Goal: Task Accomplishment & Management: Use online tool/utility

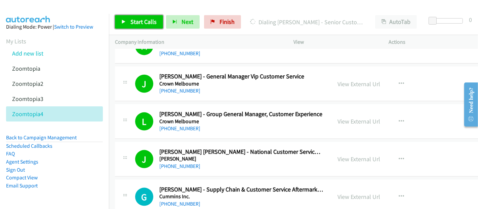
click at [146, 20] on span "Start Calls" at bounding box center [144, 22] width 26 height 8
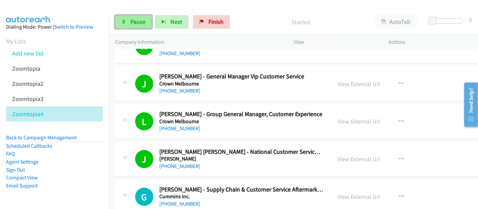
click at [129, 17] on link "Pause" at bounding box center [133, 21] width 37 height 13
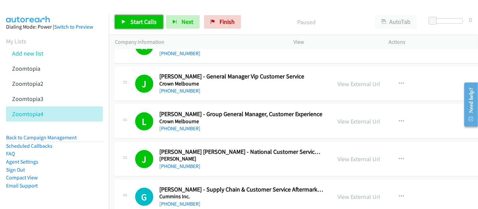
click at [129, 19] on link "Start Calls" at bounding box center [139, 21] width 48 height 13
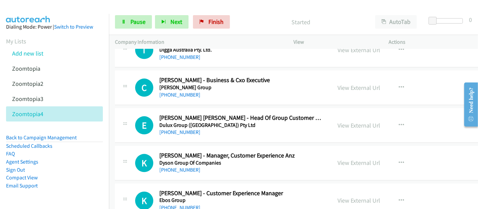
scroll to position [5644, 0]
click at [175, 22] on span "Next" at bounding box center [177, 22] width 12 height 8
click at [131, 23] on span "Pause" at bounding box center [138, 22] width 15 height 8
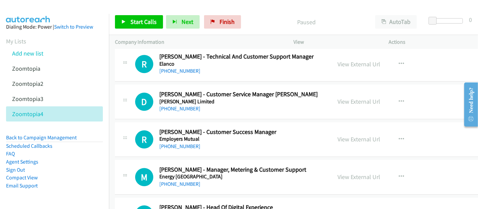
scroll to position [5905, 0]
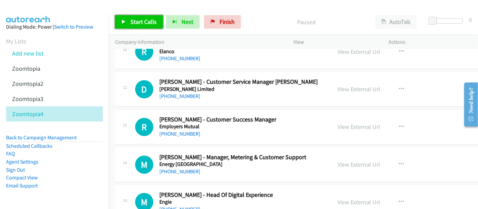
click at [124, 22] on icon at bounding box center [123, 22] width 5 height 5
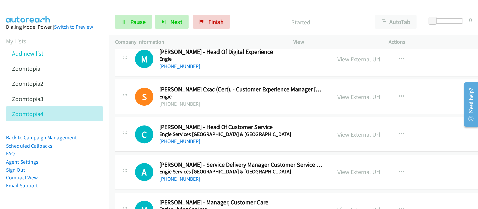
scroll to position [6055, 0]
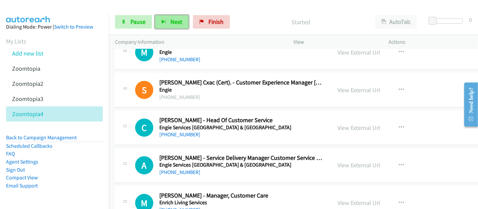
click at [177, 19] on span "Next" at bounding box center [177, 22] width 12 height 8
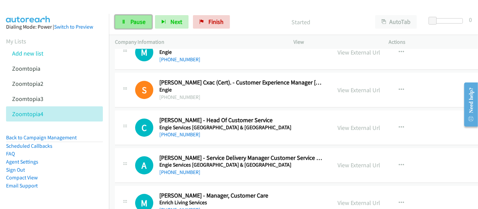
click at [132, 18] on span "Pause" at bounding box center [138, 22] width 15 height 8
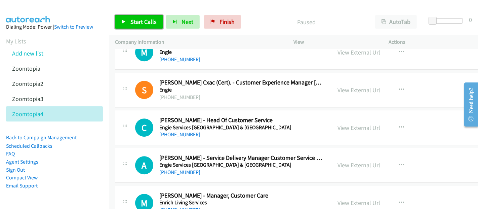
click at [130, 20] on link "Start Calls" at bounding box center [139, 21] width 48 height 13
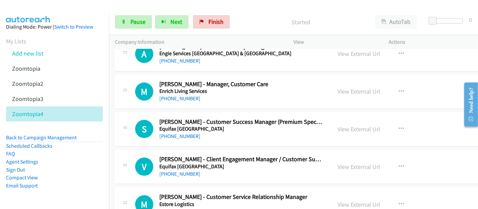
scroll to position [6167, 0]
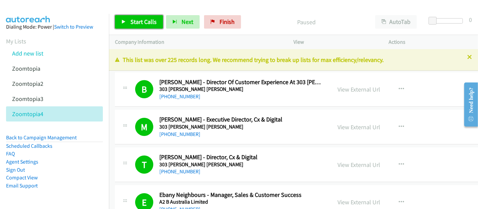
click at [140, 19] on span "Start Calls" at bounding box center [144, 22] width 26 height 8
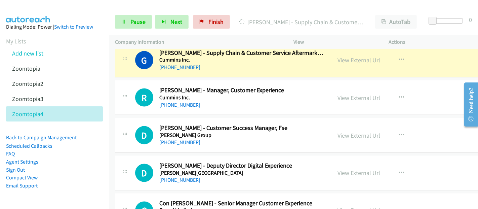
scroll to position [5195, 0]
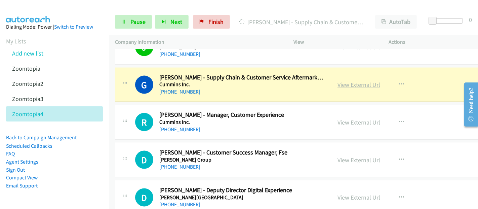
click at [338, 81] on link "View External Url" at bounding box center [359, 85] width 43 height 8
click at [134, 18] on span "Pause" at bounding box center [138, 22] width 15 height 8
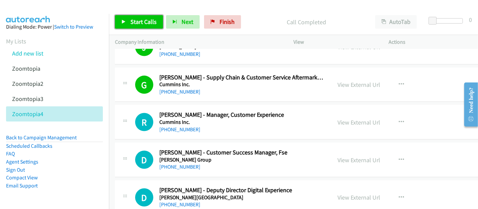
click at [144, 20] on span "Start Calls" at bounding box center [144, 22] width 26 height 8
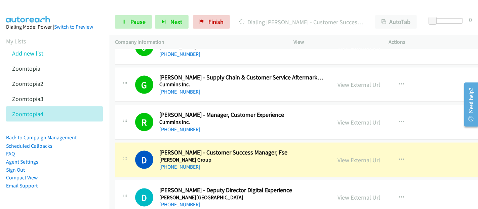
click at [215, 156] on h5 "Currie Group" at bounding box center [241, 159] width 164 height 7
click at [346, 156] on link "View External Url" at bounding box center [359, 160] width 43 height 8
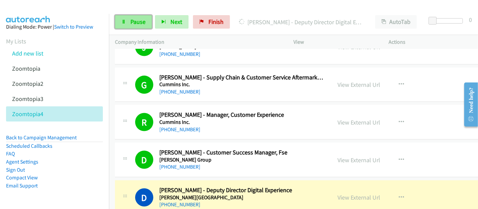
click at [133, 24] on span "Pause" at bounding box center [138, 22] width 15 height 8
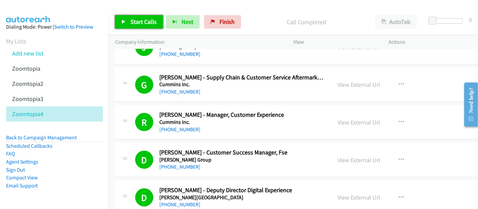
click at [133, 19] on span "Start Calls" at bounding box center [144, 22] width 26 height 8
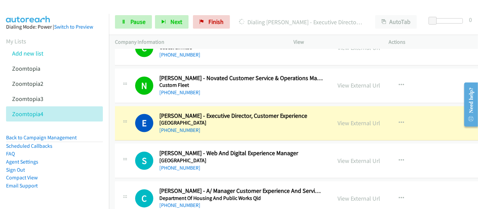
scroll to position [5420, 0]
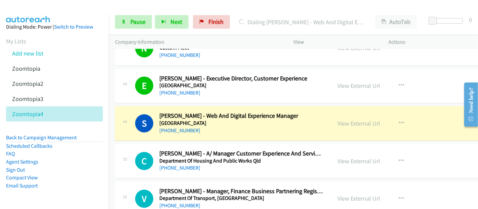
click at [204, 127] on div "+61 409 363 067" at bounding box center [241, 131] width 164 height 8
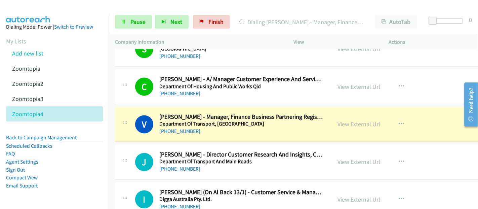
scroll to position [5532, 0]
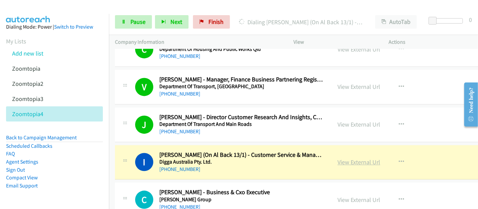
drag, startPoint x: 286, startPoint y: 149, endPoint x: 349, endPoint y: 148, distance: 62.6
click at [343, 158] on link "View External Url" at bounding box center [359, 162] width 43 height 8
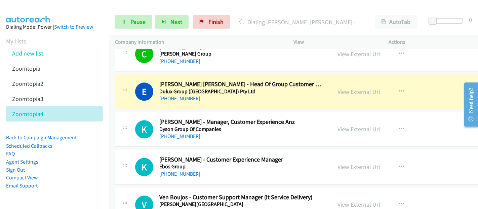
scroll to position [5681, 0]
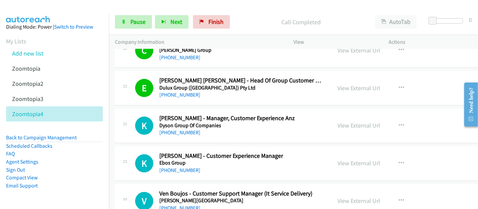
click at [234, 204] on div "+61 8 6304 0000" at bounding box center [241, 208] width 164 height 8
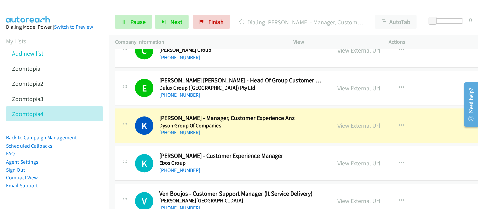
click at [226, 122] on div "K Callback Scheduled Katherine Jones - Manager, Customer Experience Anz Dyson G…" at bounding box center [319, 125] width 409 height 35
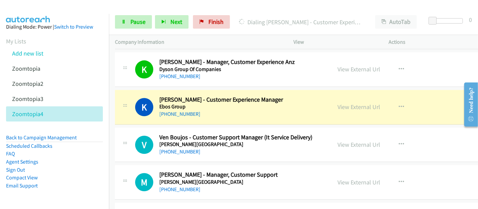
scroll to position [5756, 0]
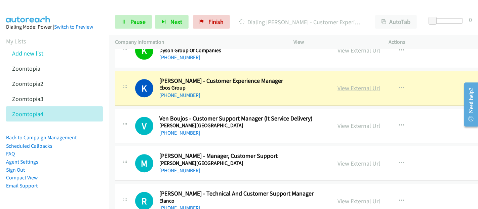
drag, startPoint x: 315, startPoint y: 70, endPoint x: 337, endPoint y: 73, distance: 22.1
click at [315, 84] on h5 "Ebos Group" at bounding box center [241, 87] width 164 height 7
click at [341, 84] on link "View External Url" at bounding box center [359, 88] width 43 height 8
click at [134, 21] on span "Pause" at bounding box center [138, 22] width 15 height 8
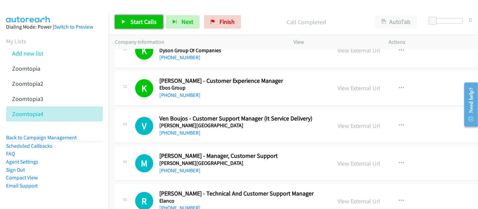
click at [153, 20] on span "Start Calls" at bounding box center [144, 22] width 26 height 8
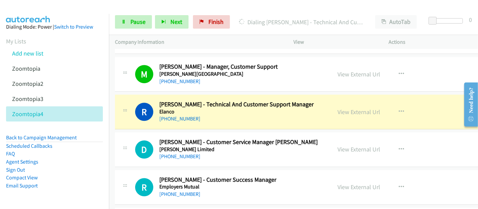
scroll to position [5868, 0]
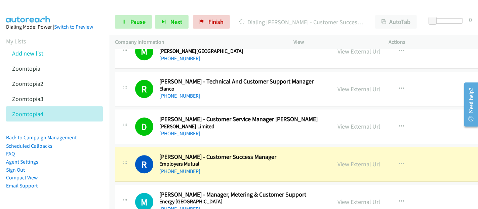
drag, startPoint x: 297, startPoint y: 149, endPoint x: 323, endPoint y: 152, distance: 26.4
click at [297, 160] on h5 "Employers Mutual" at bounding box center [241, 163] width 164 height 7
click at [350, 160] on link "View External Url" at bounding box center [359, 164] width 43 height 8
click at [349, 160] on link "View External Url" at bounding box center [359, 164] width 43 height 8
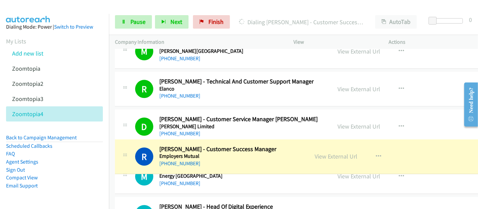
drag, startPoint x: 160, startPoint y: 140, endPoint x: 205, endPoint y: 148, distance: 45.8
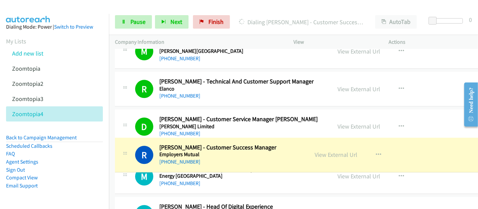
drag, startPoint x: 161, startPoint y: 140, endPoint x: 203, endPoint y: 146, distance: 42.5
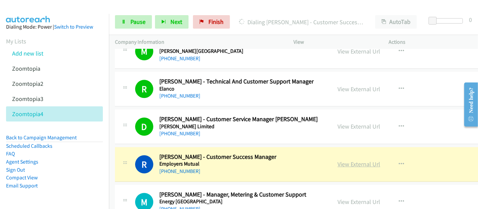
click at [359, 160] on link "View External Url" at bounding box center [359, 164] width 43 height 8
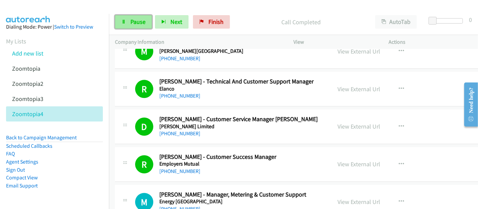
click at [135, 23] on span "Pause" at bounding box center [138, 22] width 15 height 8
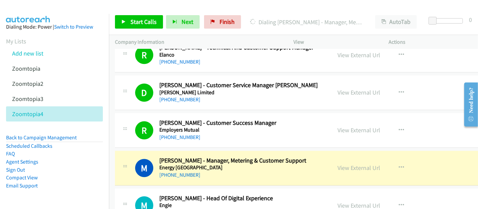
scroll to position [5905, 0]
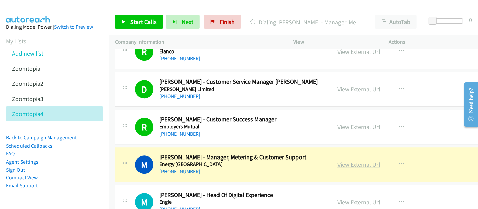
click at [351, 160] on link "View External Url" at bounding box center [359, 164] width 43 height 8
click at [135, 31] on div "Start Calls Pause Next Finish Dialing Mitch Cocks - Manager, Metering & Custome…" at bounding box center [293, 22] width 369 height 26
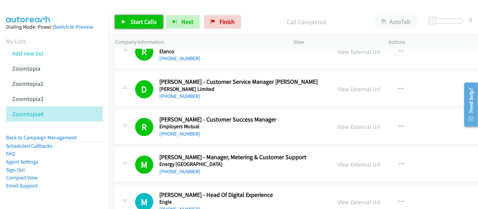
click at [143, 20] on span "Start Calls" at bounding box center [144, 22] width 26 height 8
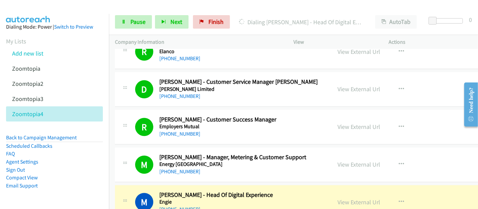
scroll to position [6017, 0]
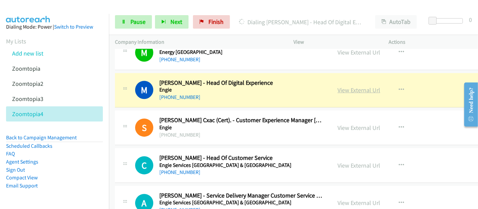
click at [338, 86] on link "View External Url" at bounding box center [359, 90] width 43 height 8
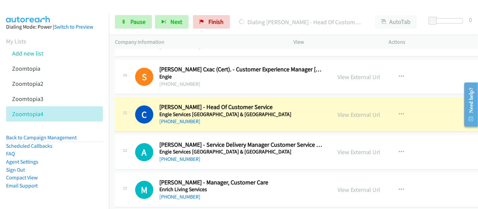
scroll to position [6092, 0]
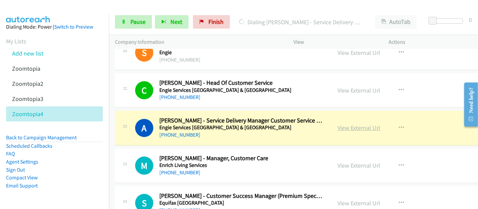
drag, startPoint x: 296, startPoint y: 117, endPoint x: 350, endPoint y: 113, distance: 54.0
click at [296, 131] on div "+61 488 271 031" at bounding box center [241, 135] width 164 height 8
click at [359, 124] on link "View External Url" at bounding box center [359, 128] width 43 height 8
click at [131, 24] on span "Pause" at bounding box center [138, 22] width 15 height 8
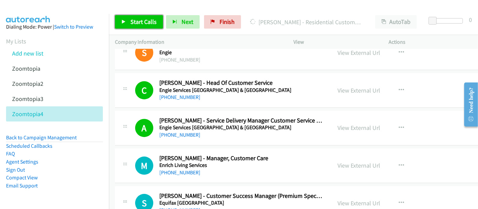
click at [139, 24] on span "Start Calls" at bounding box center [144, 22] width 26 height 8
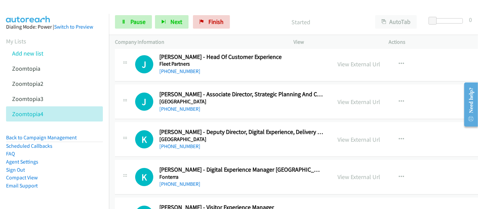
scroll to position [6429, 0]
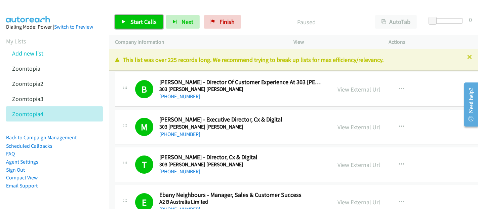
click at [144, 25] on span "Start Calls" at bounding box center [144, 22] width 26 height 8
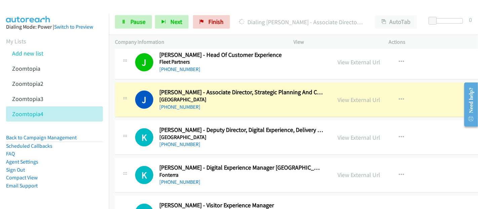
scroll to position [6429, 0]
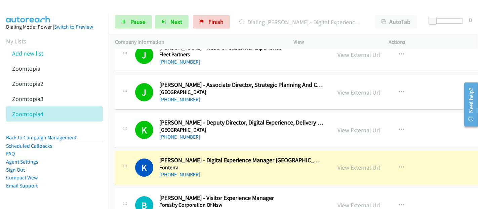
drag, startPoint x: 253, startPoint y: 155, endPoint x: 327, endPoint y: 152, distance: 74.1
click at [253, 171] on div "+61 432 101 906" at bounding box center [241, 175] width 164 height 8
drag, startPoint x: 343, startPoint y: 152, endPoint x: 317, endPoint y: 181, distance: 38.8
click at [340, 163] on link "View External Url" at bounding box center [359, 167] width 43 height 8
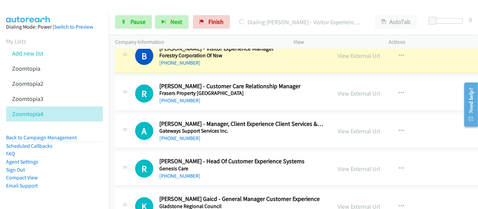
scroll to position [6504, 0]
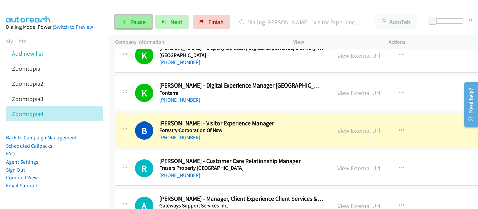
click at [127, 20] on link "Pause" at bounding box center [133, 21] width 37 height 13
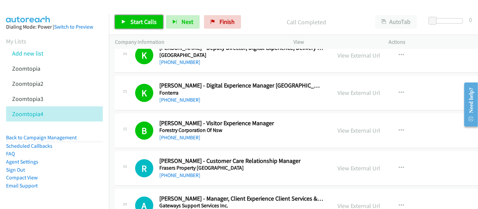
click at [136, 17] on link "Start Calls" at bounding box center [139, 21] width 48 height 13
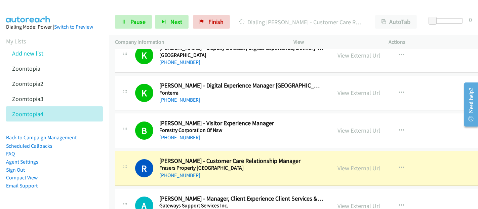
click at [215, 161] on div "R Callback Scheduled Rosie Hatziantoniou - Customer Care Relationship Manager F…" at bounding box center [319, 168] width 409 height 35
click at [344, 157] on div "View External Url View External Url Schedule/Manage Callback Start Calls Here R…" at bounding box center [389, 168] width 114 height 22
click at [344, 164] on link "View External Url" at bounding box center [359, 168] width 43 height 8
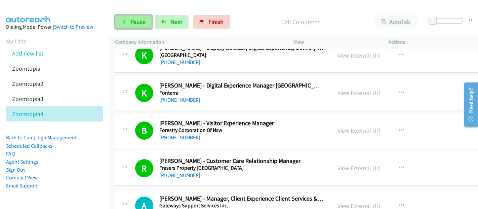
click at [139, 24] on span "Pause" at bounding box center [138, 22] width 15 height 8
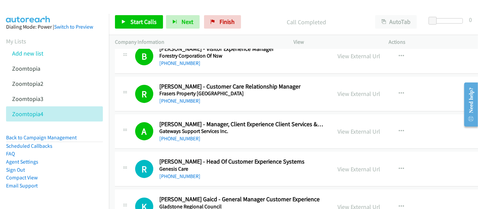
scroll to position [6578, 0]
click at [144, 26] on link "Start Calls" at bounding box center [139, 21] width 48 height 13
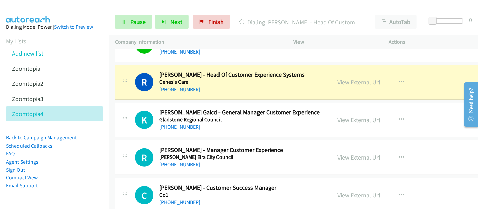
scroll to position [6653, 0]
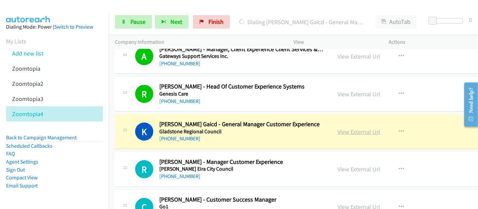
click at [338, 128] on link "View External Url" at bounding box center [359, 132] width 43 height 8
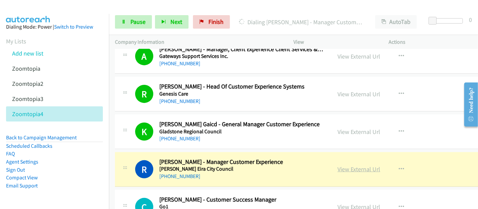
click at [351, 165] on link "View External Url" at bounding box center [359, 169] width 43 height 8
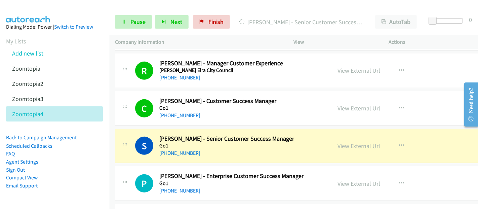
scroll to position [6765, 0]
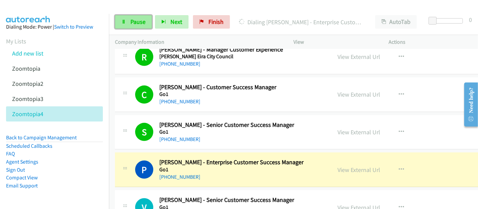
click at [137, 21] on span "Pause" at bounding box center [138, 22] width 15 height 8
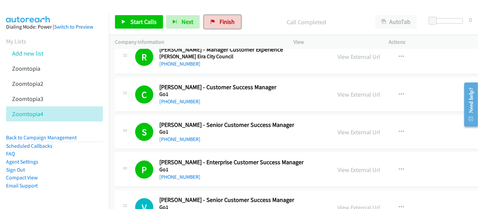
drag, startPoint x: 219, startPoint y: 21, endPoint x: 281, endPoint y: 24, distance: 61.6
click at [220, 22] on span "Finish" at bounding box center [227, 22] width 15 height 8
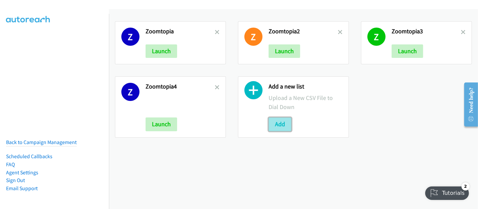
click at [280, 121] on button "Add" at bounding box center [280, 123] width 23 height 13
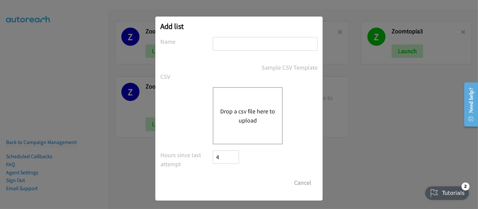
click at [248, 109] on button "Drop a csv file here to upload" at bounding box center [247, 116] width 55 height 18
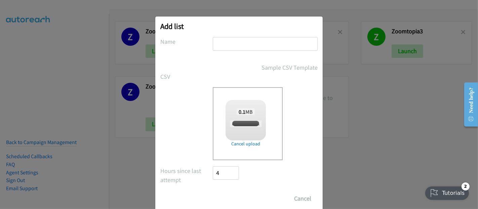
click at [218, 37] on input "text" at bounding box center [265, 44] width 105 height 14
checkbox input "true"
type input "RedHat"
click at [229, 200] on input "Save List" at bounding box center [230, 198] width 35 height 13
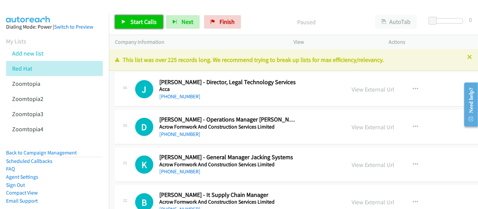
click at [143, 22] on span "Start Calls" at bounding box center [144, 22] width 26 height 8
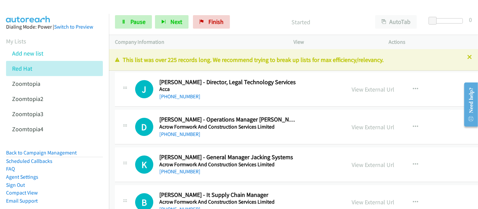
click at [226, 191] on h2 "[PERSON_NAME] - It Supply Chain Manager" at bounding box center [228, 195] width 138 height 8
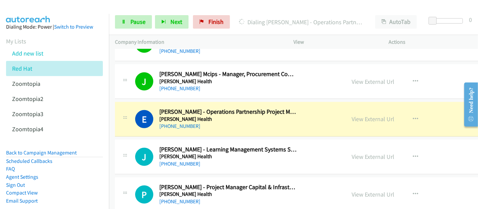
scroll to position [448, 0]
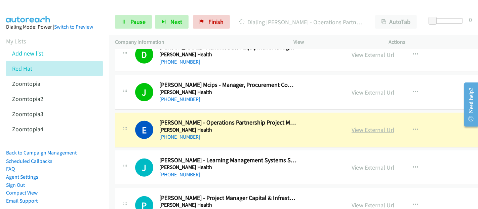
click at [352, 128] on link "View External Url" at bounding box center [373, 130] width 43 height 8
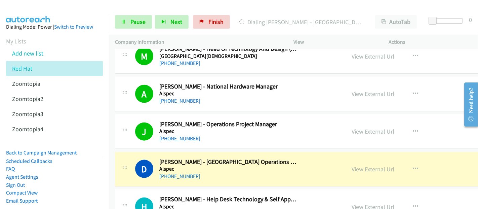
scroll to position [747, 0]
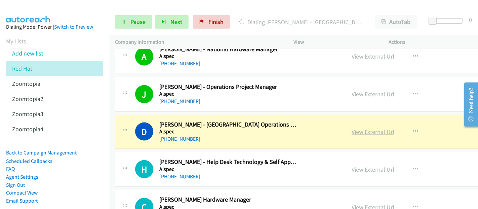
click at [352, 131] on link "View External Url" at bounding box center [373, 132] width 43 height 8
click at [132, 23] on span "Pause" at bounding box center [138, 22] width 15 height 8
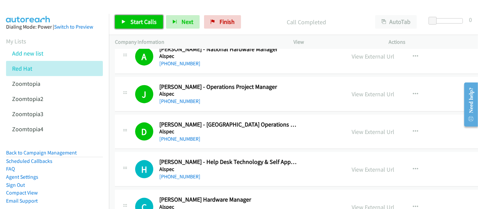
click at [152, 22] on span "Start Calls" at bounding box center [144, 22] width 26 height 8
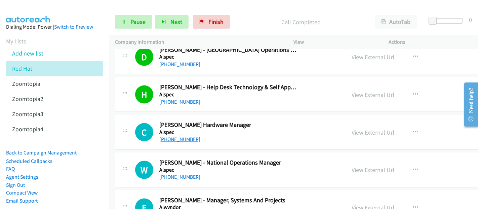
scroll to position [859, 0]
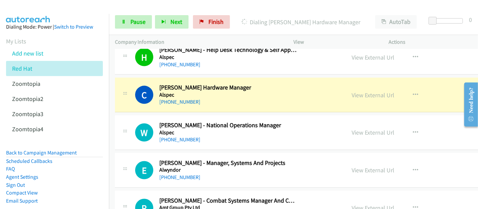
drag, startPoint x: 298, startPoint y: 88, endPoint x: 358, endPoint y: 101, distance: 61.6
click at [298, 88] on div "C Callback Scheduled [PERSON_NAME] Hardware Manager [GEOGRAPHIC_DATA] [GEOGRAPH…" at bounding box center [237, 95] width 205 height 22
click at [354, 91] on link "View External Url" at bounding box center [373, 95] width 43 height 8
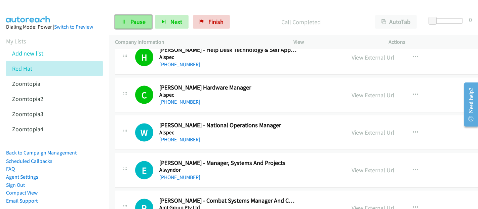
click at [137, 22] on span "Pause" at bounding box center [138, 22] width 15 height 8
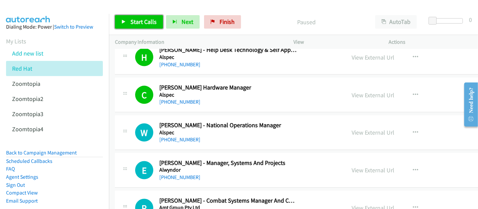
click at [141, 23] on span "Start Calls" at bounding box center [144, 22] width 26 height 8
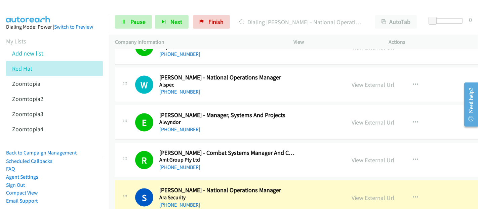
scroll to position [972, 0]
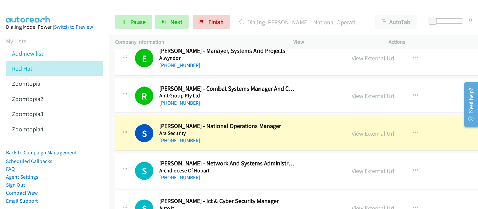
drag, startPoint x: 214, startPoint y: 144, endPoint x: 238, endPoint y: 135, distance: 26.1
click at [214, 144] on div "S Callback Scheduled [PERSON_NAME] - National Operations Manager Ara Security […" at bounding box center [333, 133] width 437 height 35
click at [352, 130] on link "View External Url" at bounding box center [373, 134] width 43 height 8
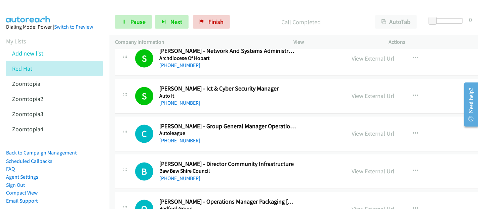
scroll to position [1121, 0]
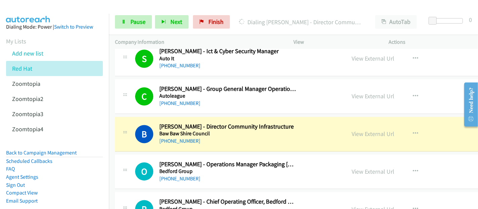
drag, startPoint x: 322, startPoint y: 134, endPoint x: 325, endPoint y: 134, distance: 3.7
click at [322, 134] on div "B Callback Scheduled [PERSON_NAME] - Director Community Infrastructure Baw Baw …" at bounding box center [230, 134] width 231 height 22
click at [352, 132] on link "View External Url" at bounding box center [373, 134] width 43 height 8
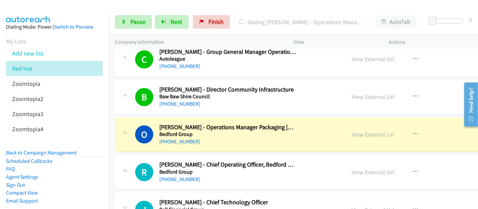
scroll to position [1233, 0]
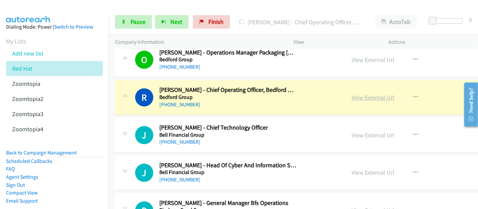
click at [352, 94] on link "View External Url" at bounding box center [373, 98] width 43 height 8
click at [134, 21] on span "Pause" at bounding box center [138, 22] width 15 height 8
